Goal: Task Accomplishment & Management: Use online tool/utility

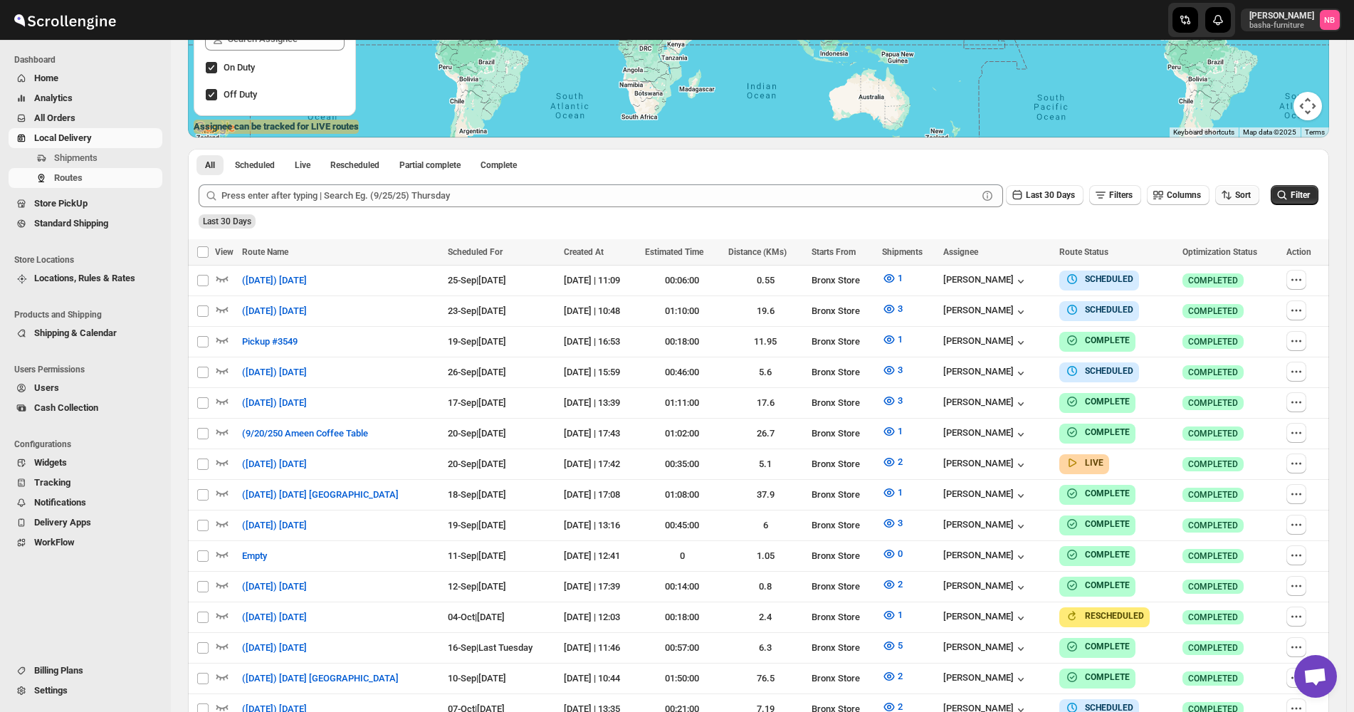
scroll to position [285, 0]
click at [1234, 193] on icon "button" at bounding box center [1226, 195] width 14 height 14
click at [1234, 268] on div "Due Date" at bounding box center [1221, 272] width 38 height 14
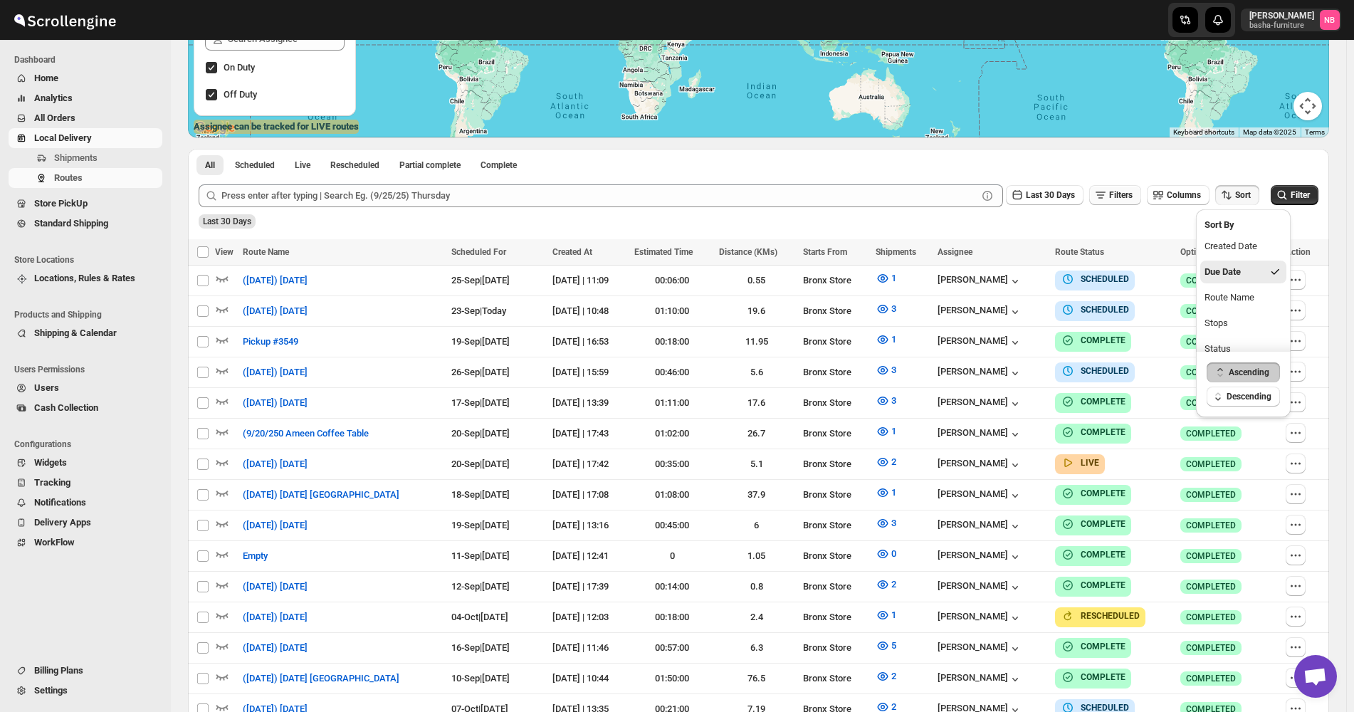
click at [1096, 197] on button "Filters" at bounding box center [1115, 195] width 52 height 20
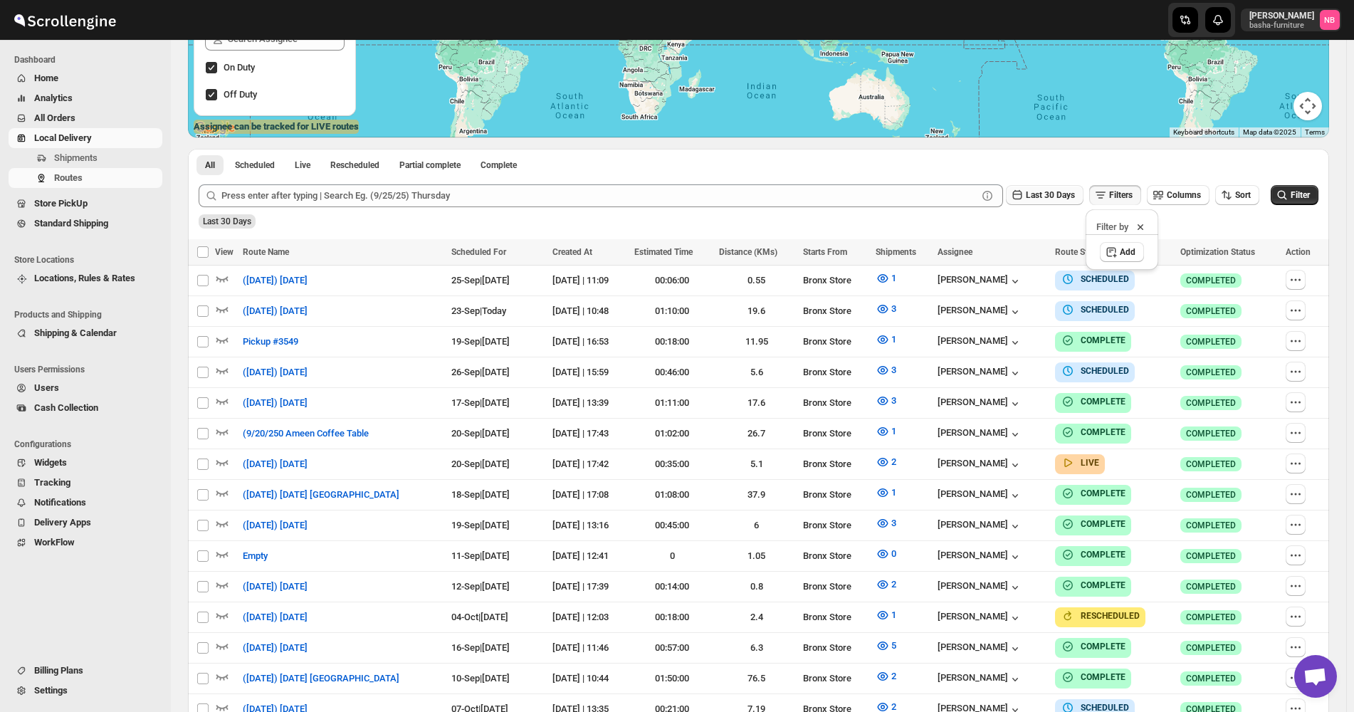
click at [1074, 196] on span "Last 30 Days" at bounding box center [1050, 195] width 49 height 10
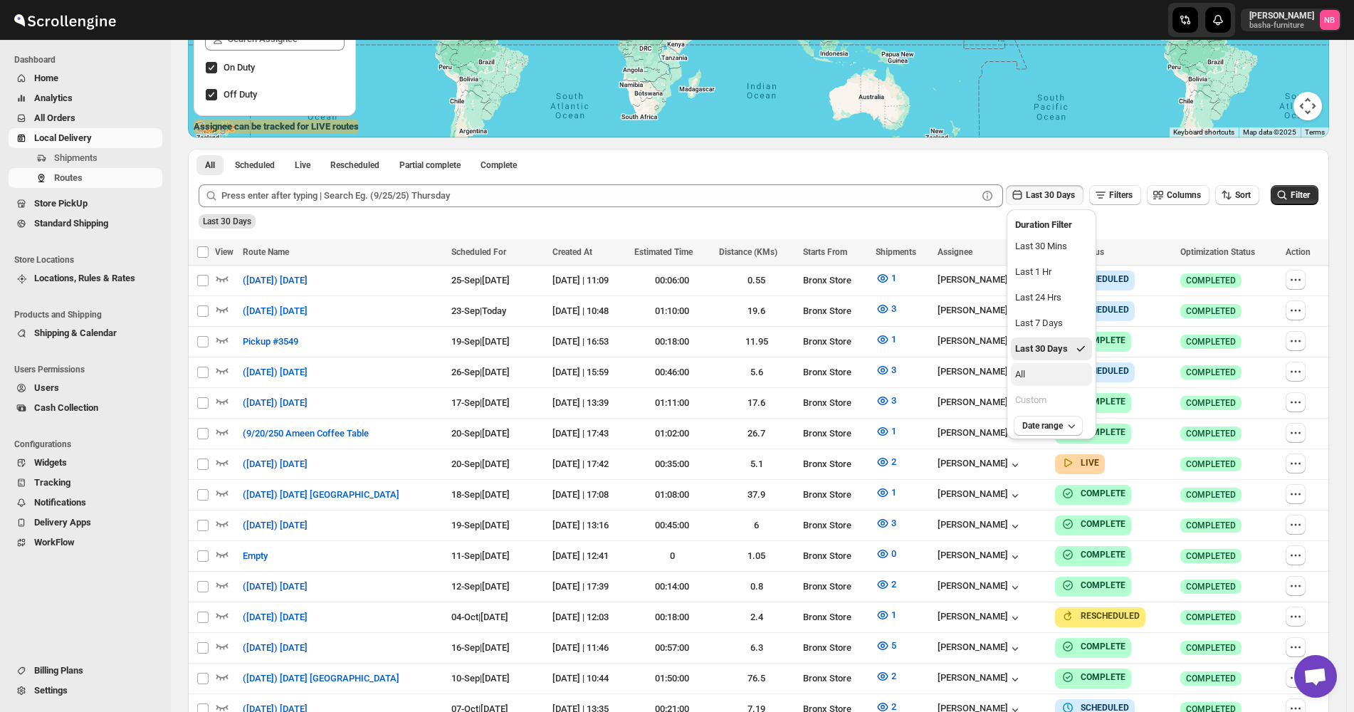
click at [1034, 368] on button "All" at bounding box center [1051, 374] width 81 height 23
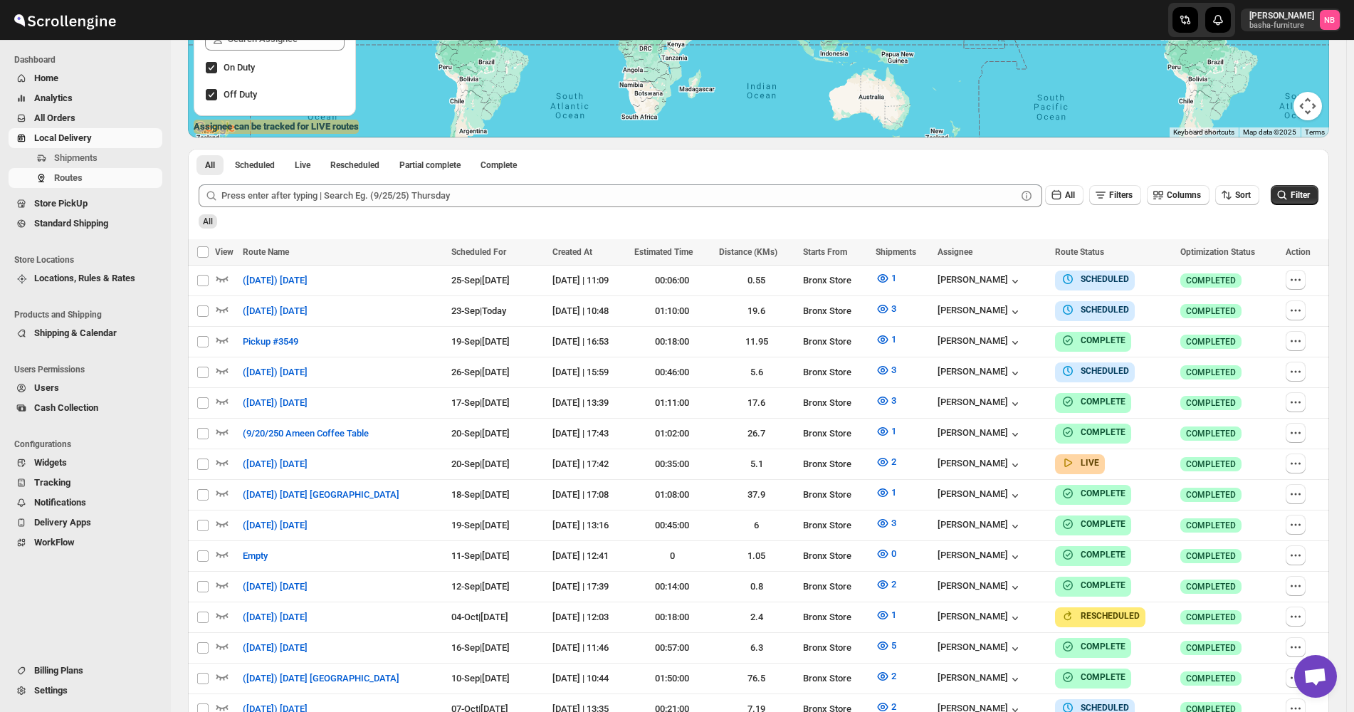
click at [1303, 184] on div "All Filters Columns Sort Filter" at bounding box center [752, 190] width 1131 height 34
click at [1298, 202] on button "Filter" at bounding box center [1295, 195] width 48 height 20
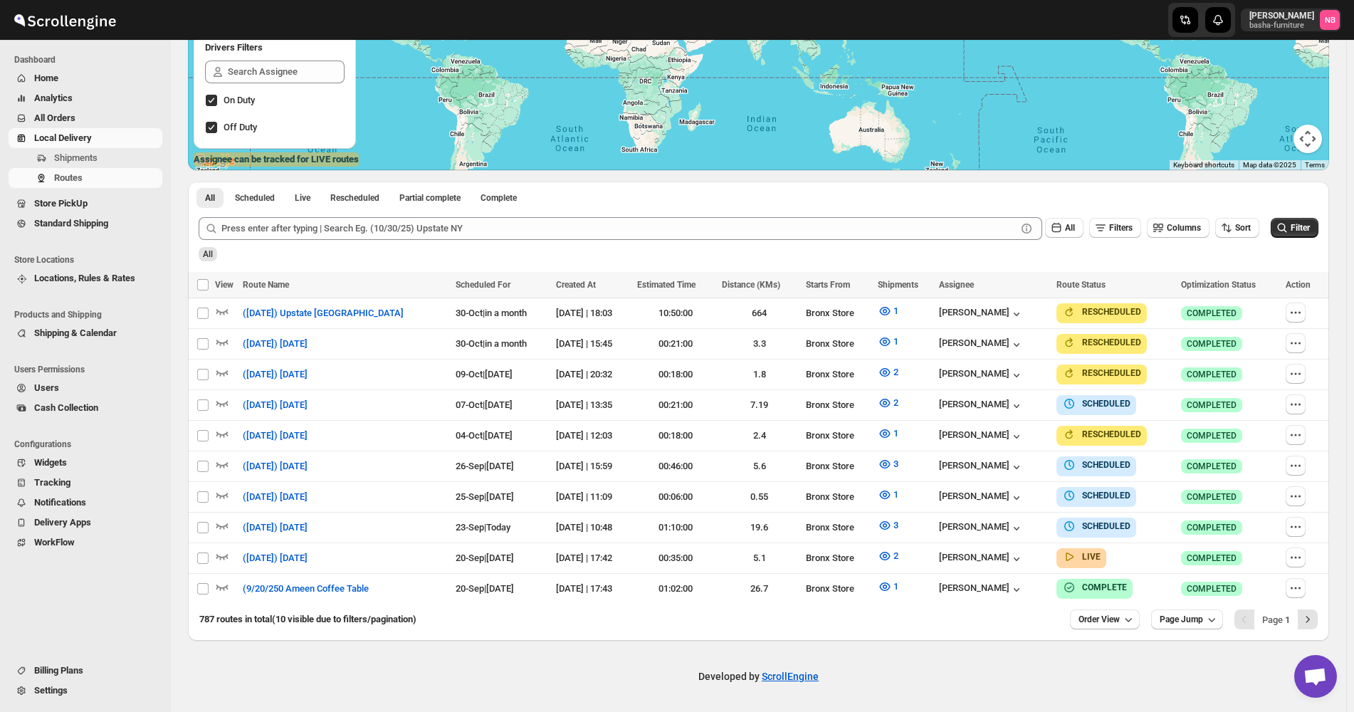
scroll to position [245, 0]
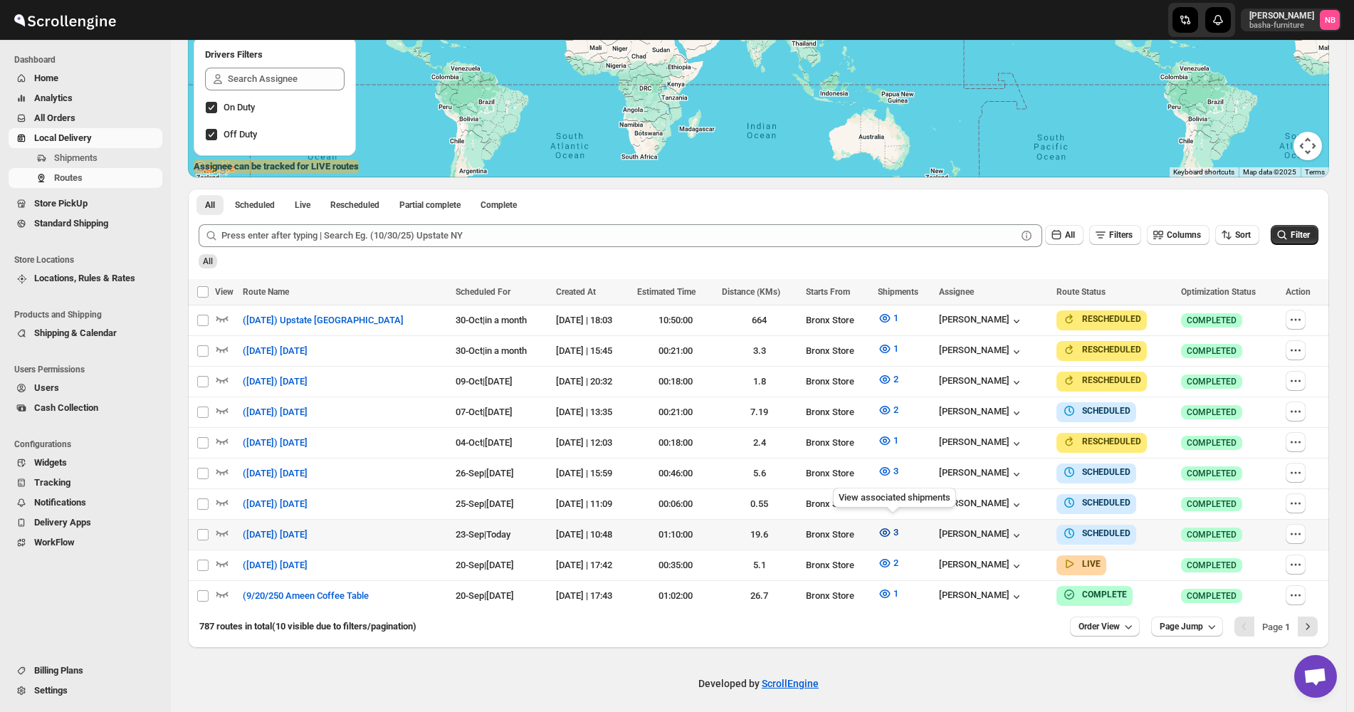
click at [892, 527] on icon "button" at bounding box center [885, 532] width 14 height 14
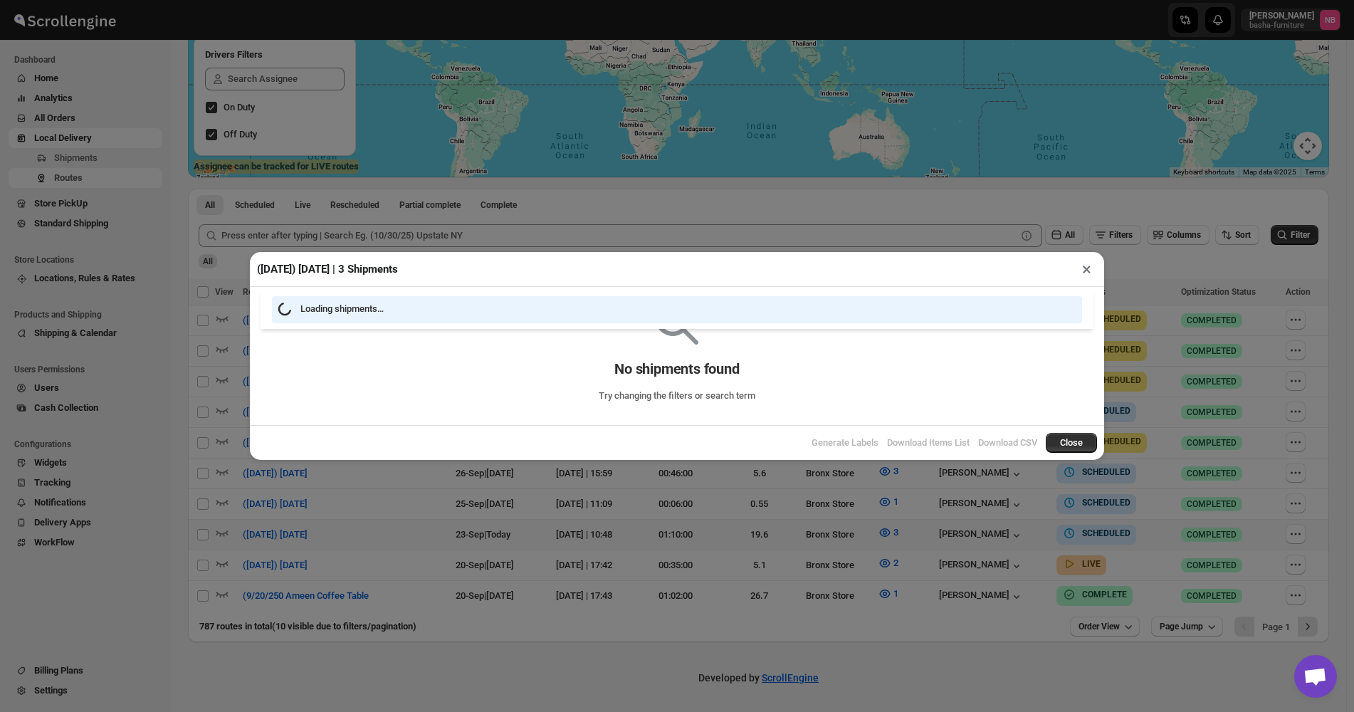
scroll to position [239, 0]
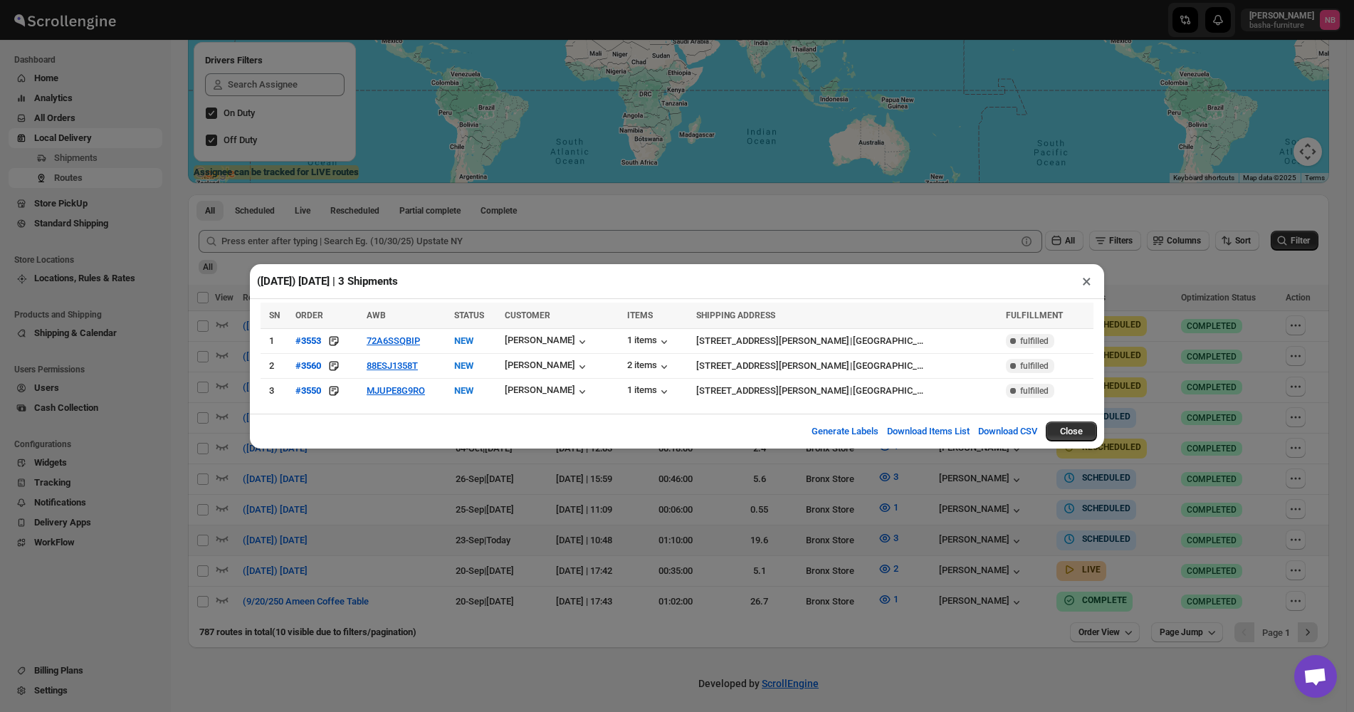
click at [676, 498] on div "([DATE]) [DATE] | 3 Shipments × SN ORDER AWB STATUS CUSTOMER ITEMS SHIPPING ADD…" at bounding box center [677, 356] width 1354 height 712
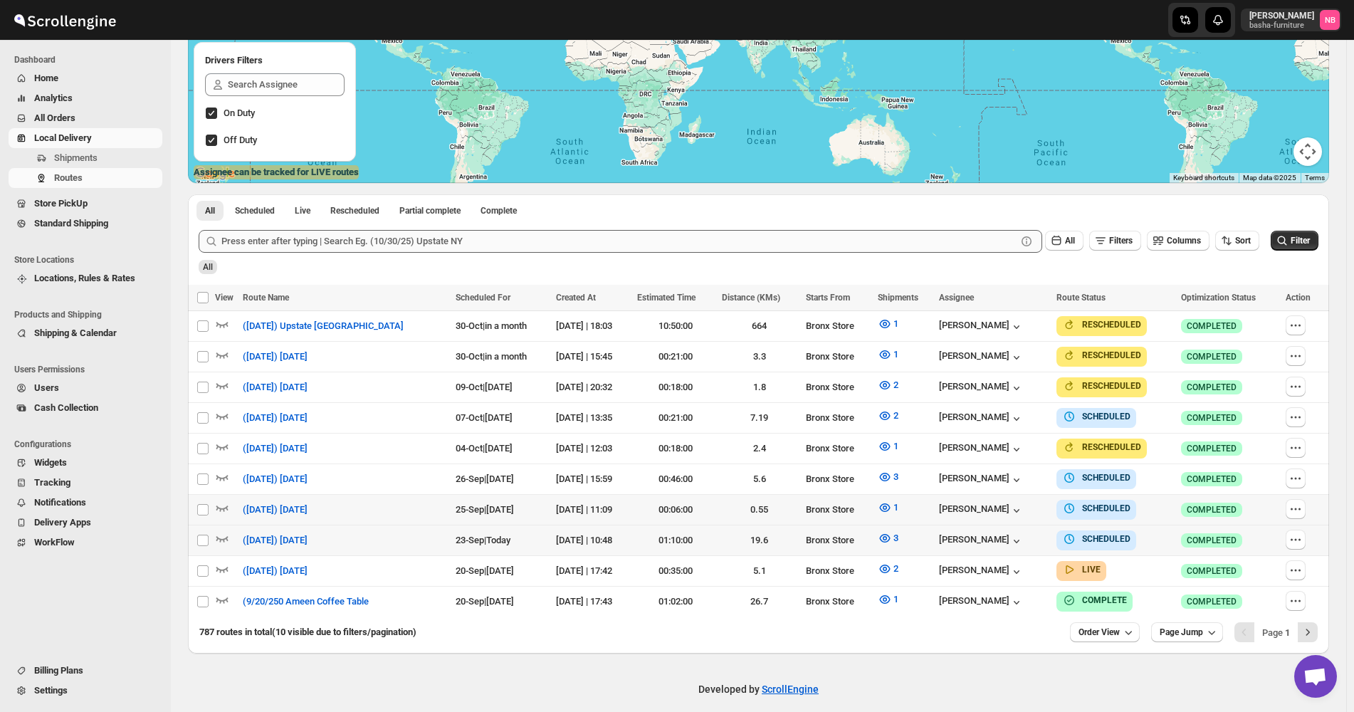
scroll to position [245, 0]
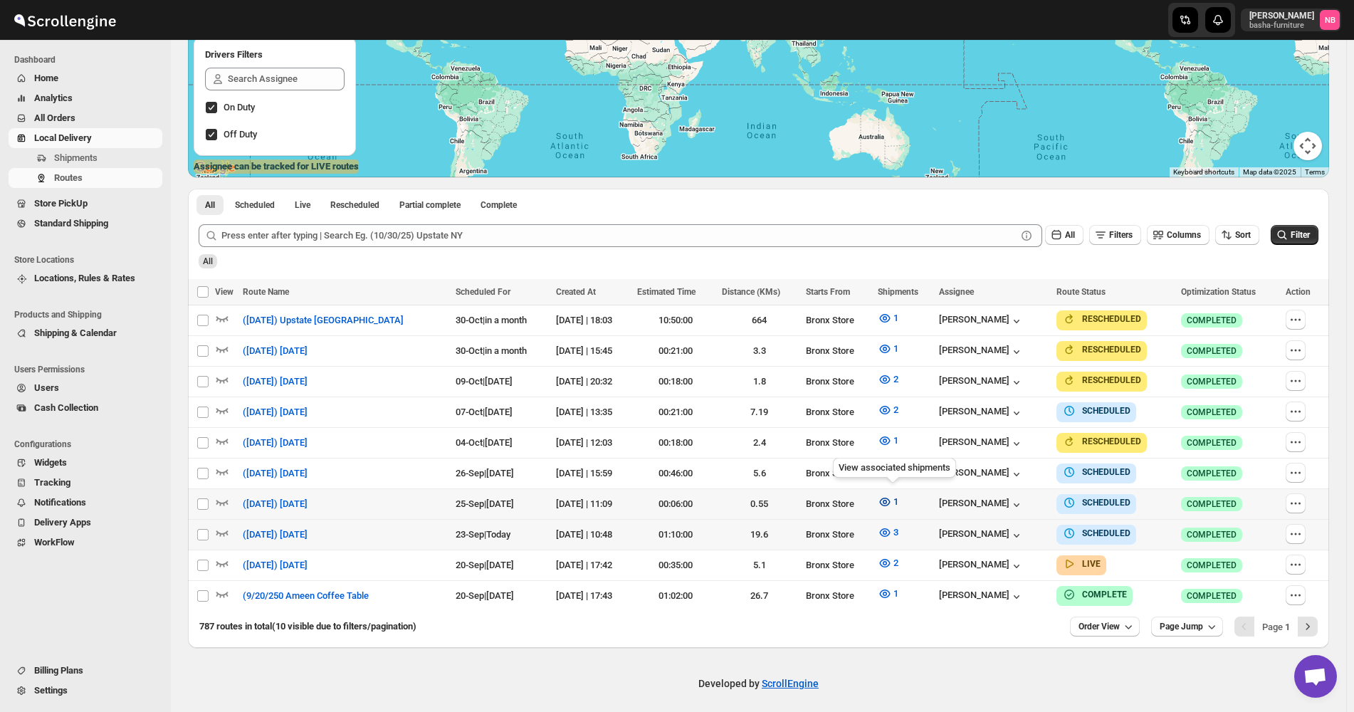
click at [887, 500] on icon "button" at bounding box center [885, 502] width 4 height 4
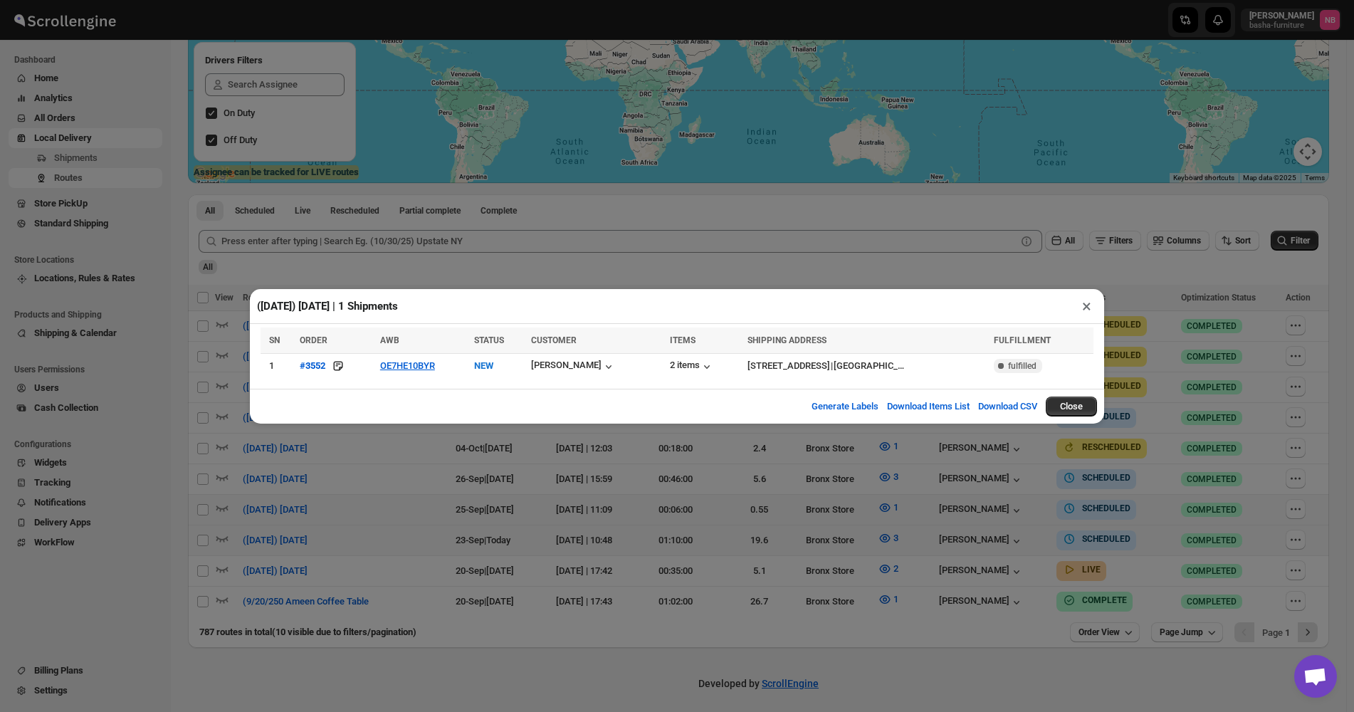
click at [470, 468] on div "([DATE]) [DATE] | 1 Shipments × SN ORDER AWB STATUS CUSTOMER ITEMS SHIPPING ADD…" at bounding box center [677, 356] width 1354 height 712
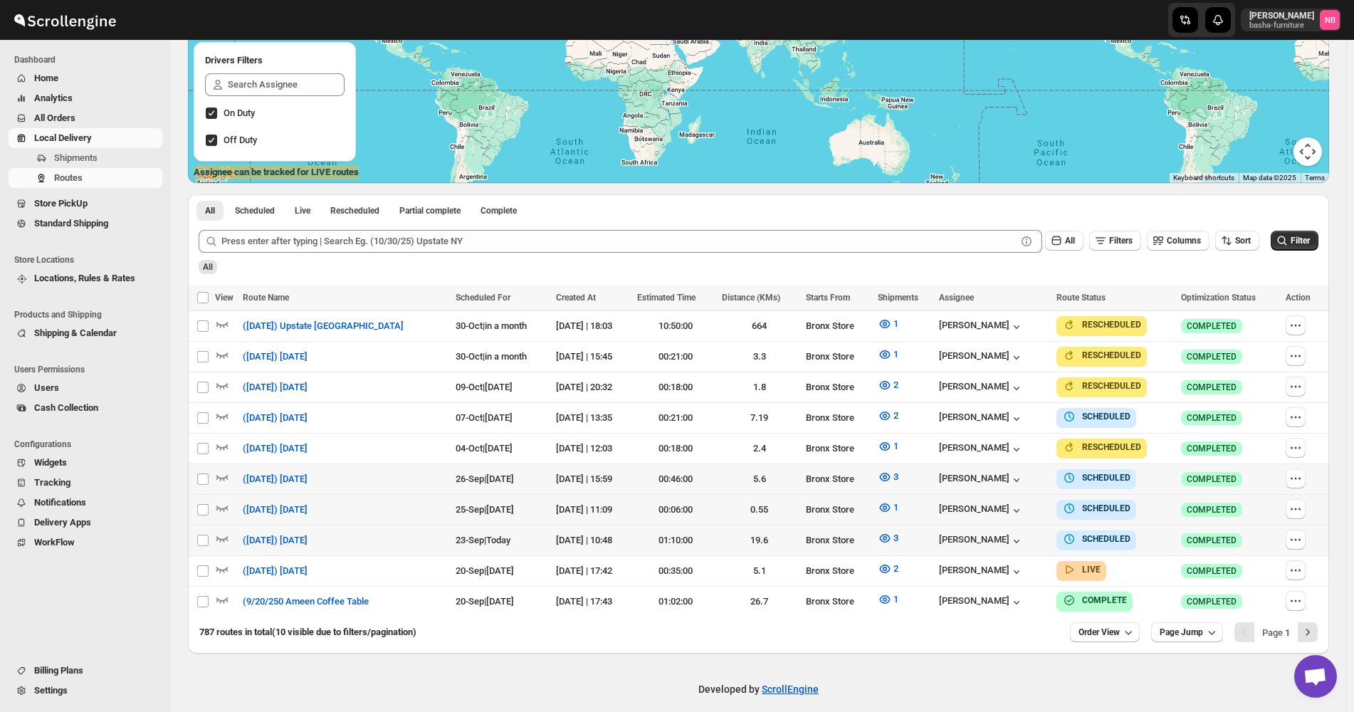
scroll to position [245, 0]
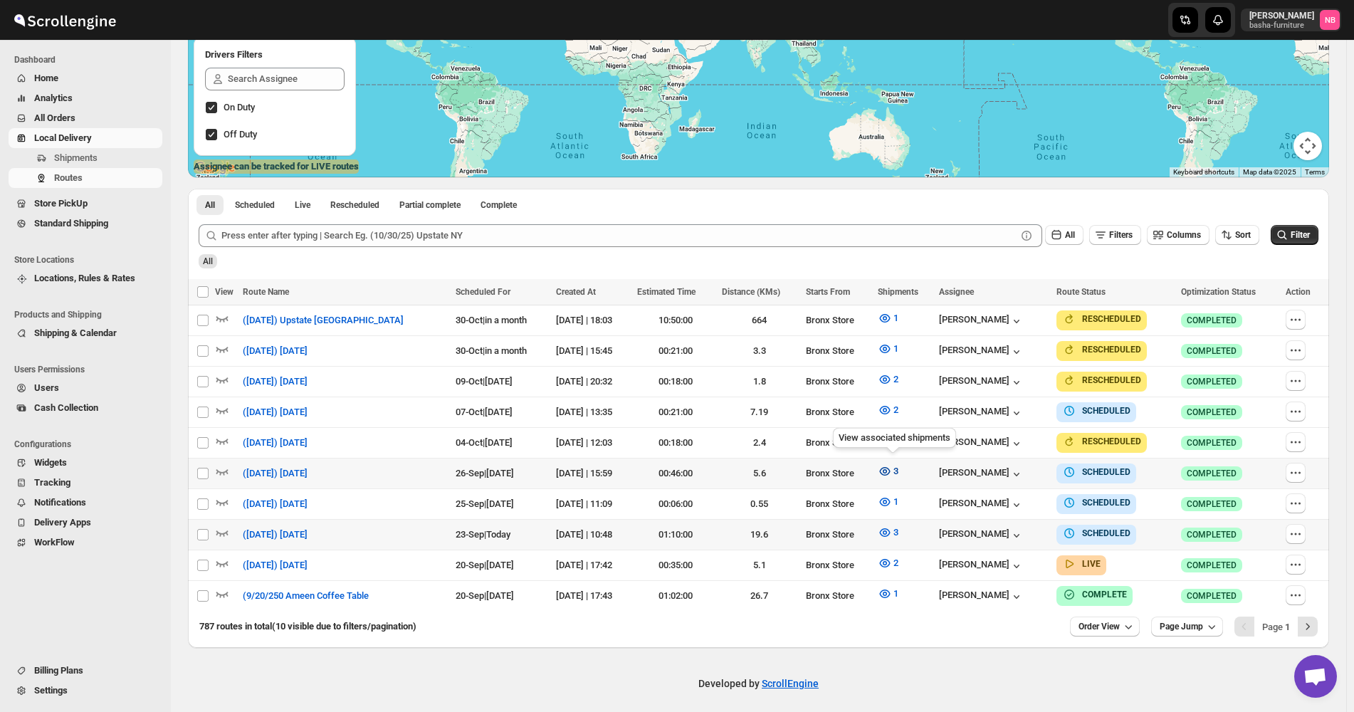
click at [898, 471] on span "3" at bounding box center [895, 471] width 5 height 11
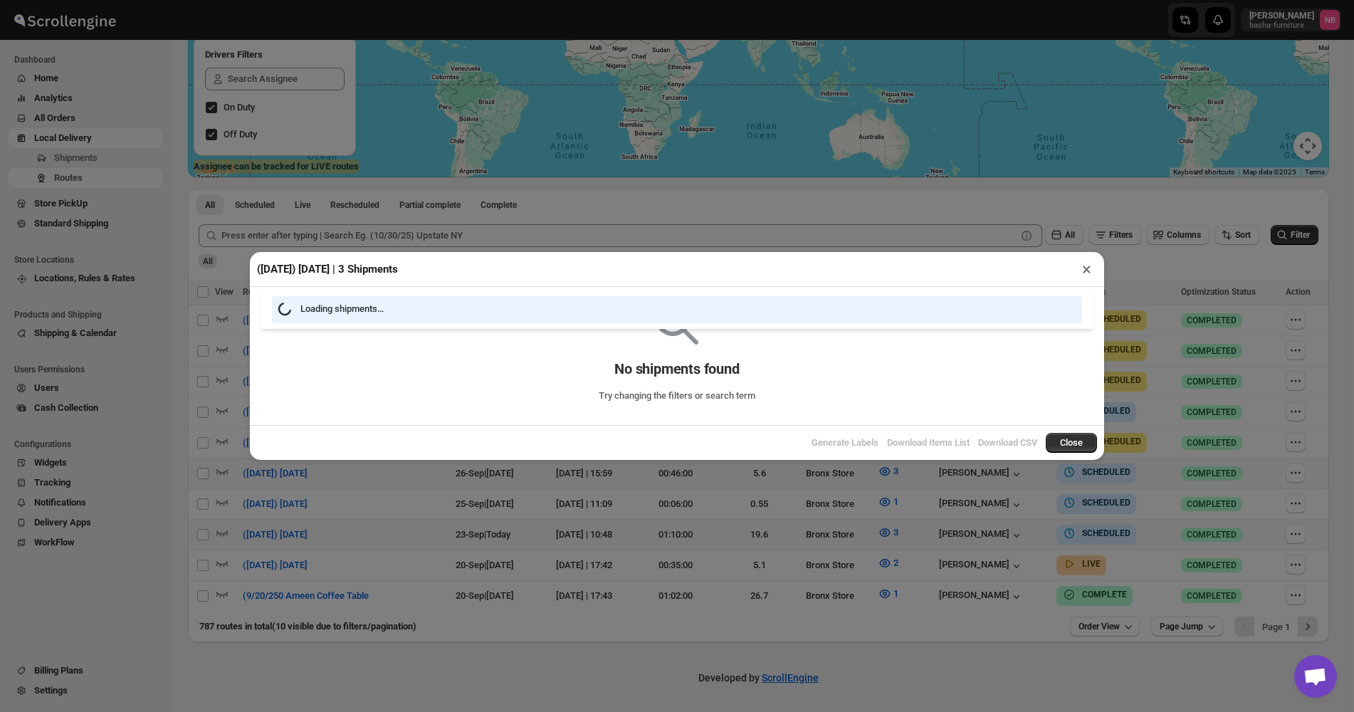
scroll to position [239, 0]
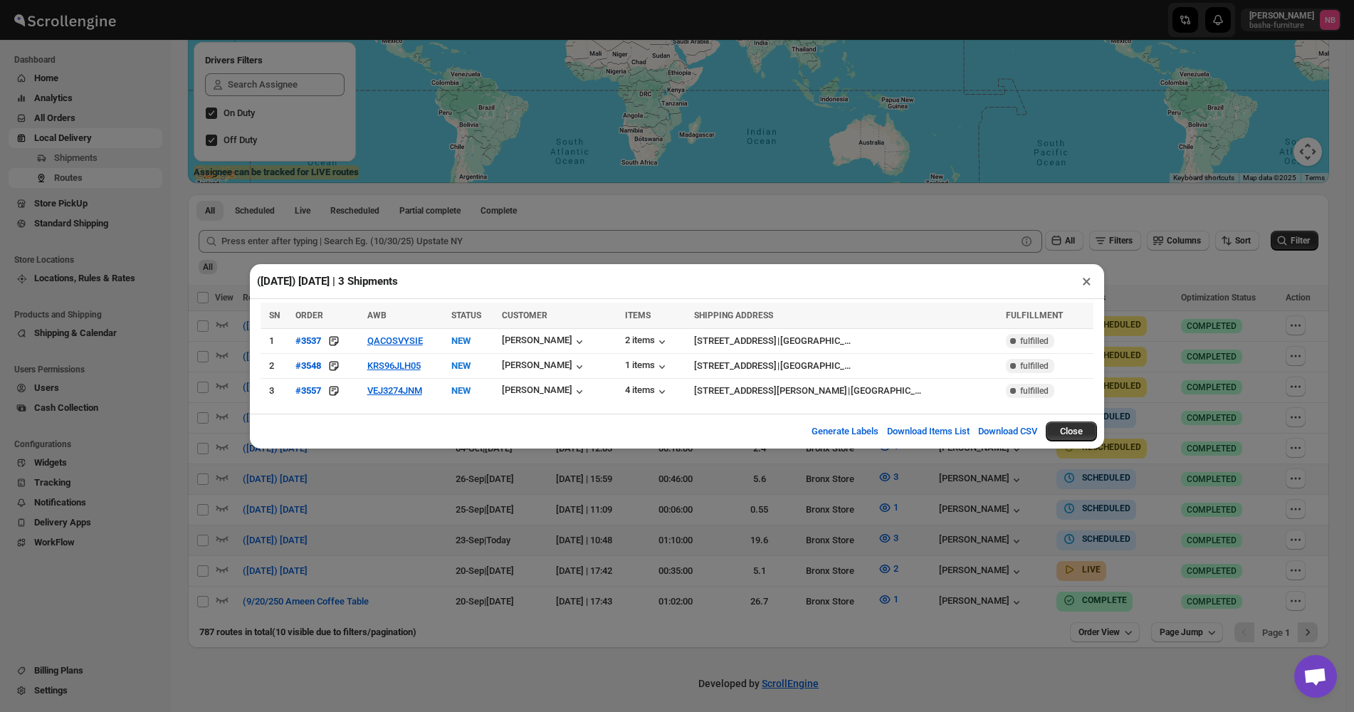
drag, startPoint x: 487, startPoint y: 515, endPoint x: 496, endPoint y: 515, distance: 9.3
click at [487, 515] on div "([DATE]) [DATE] | 3 Shipments × SN ORDER AWB STATUS CUSTOMER ITEMS SHIPPING ADD…" at bounding box center [677, 356] width 1354 height 712
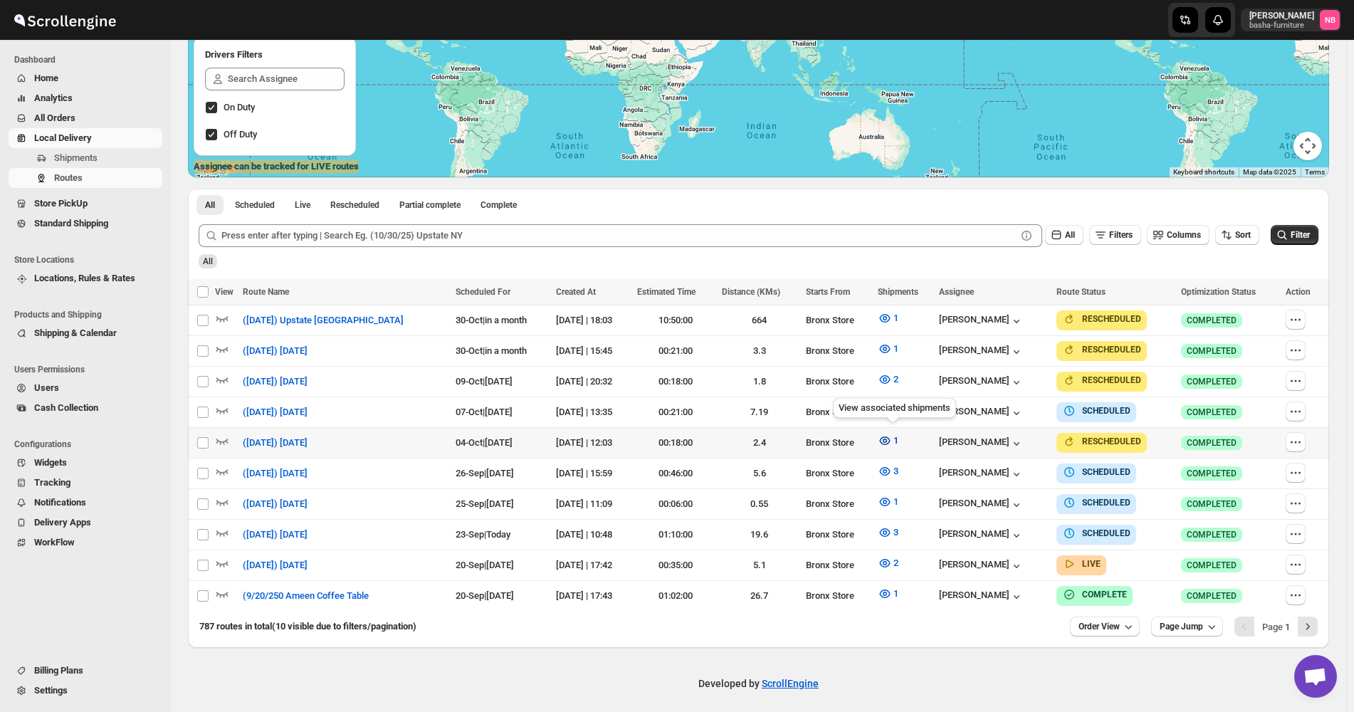
click at [892, 446] on button "1" at bounding box center [888, 440] width 38 height 23
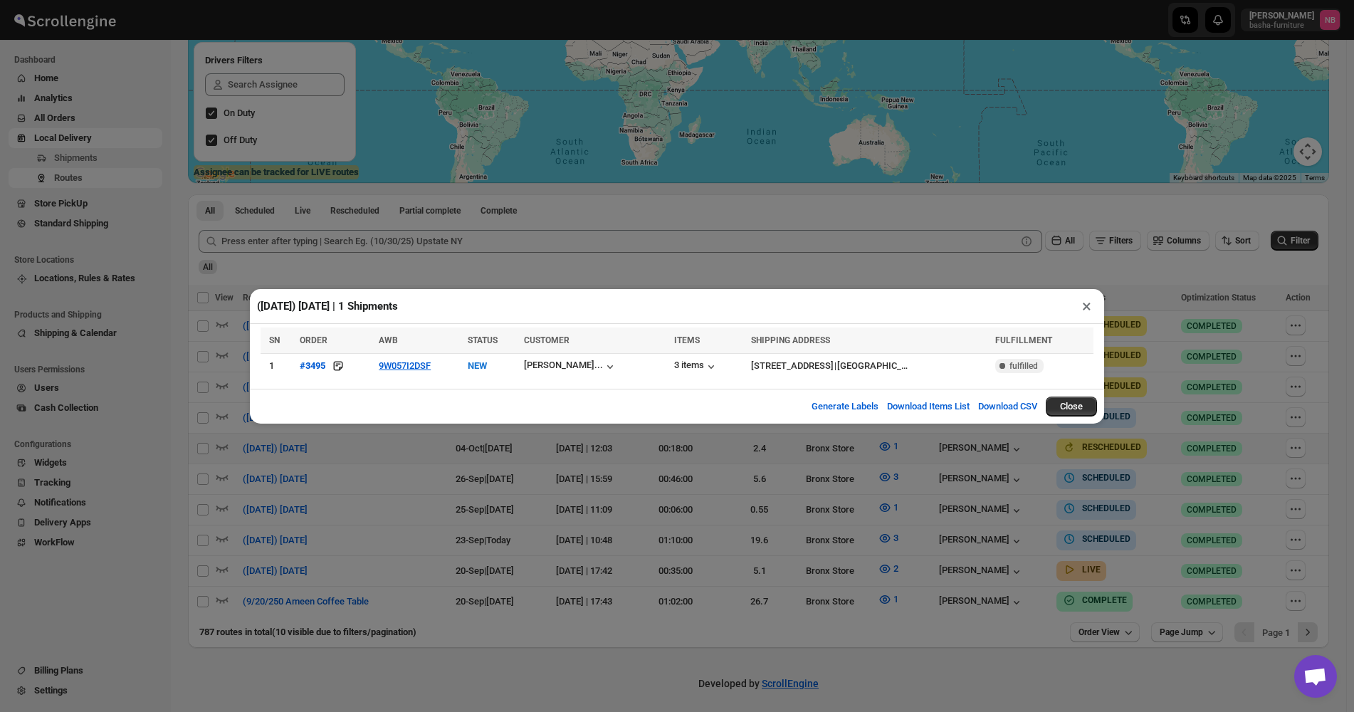
click at [456, 476] on div "([DATE]) [DATE] | 1 Shipments × SN ORDER AWB STATUS CUSTOMER ITEMS SHIPPING ADD…" at bounding box center [677, 356] width 1354 height 712
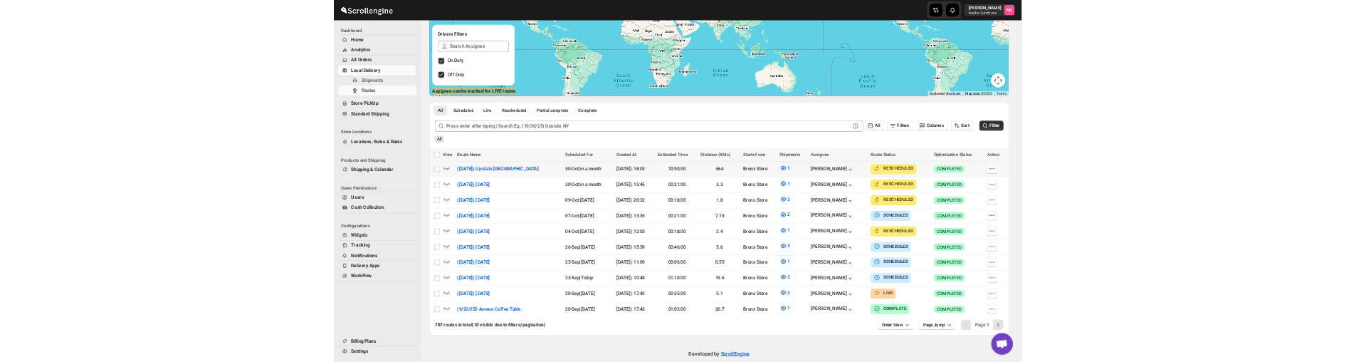
scroll to position [245, 0]
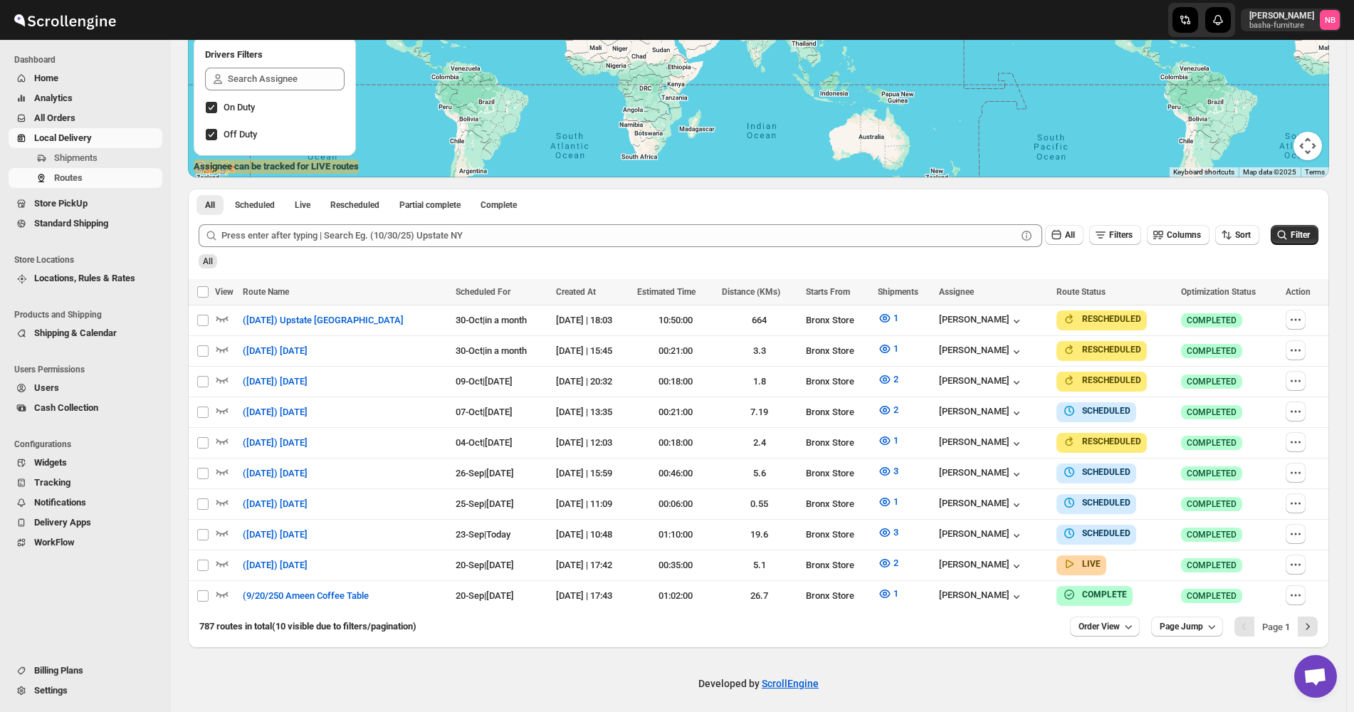
click at [927, 634] on div "787 routes in total (10 visible due to filters/pagination) Order View Page Jump…" at bounding box center [758, 629] width 1141 height 37
